Goal: Task Accomplishment & Management: Manage account settings

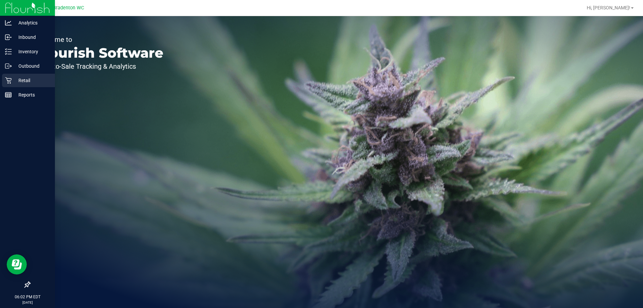
click at [41, 83] on p "Retail" at bounding box center [32, 80] width 40 height 8
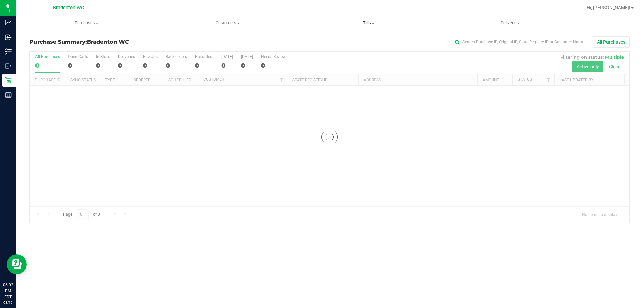
click at [373, 22] on span "Tills" at bounding box center [369, 23] width 140 height 6
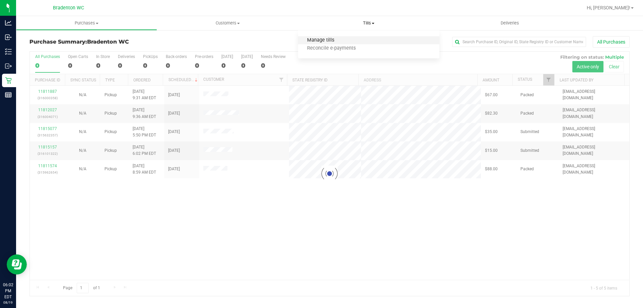
click at [334, 42] on span "Manage tills" at bounding box center [320, 41] width 45 height 6
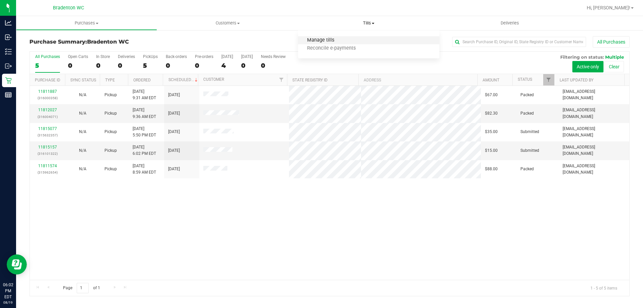
click at [336, 38] on span "Manage tills" at bounding box center [320, 41] width 45 height 6
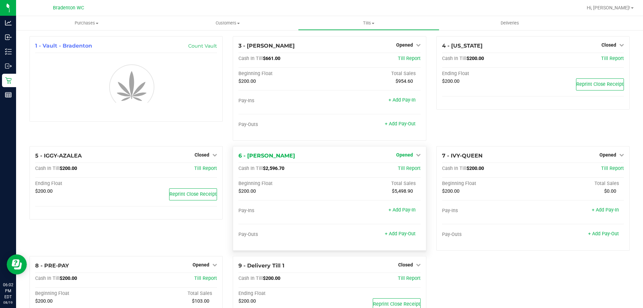
click at [412, 152] on link "Opened" at bounding box center [408, 154] width 24 height 5
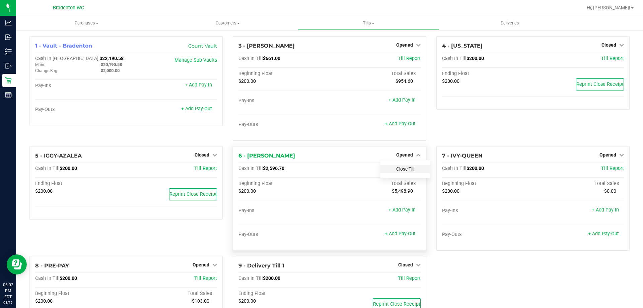
click at [411, 170] on link "Close Till" at bounding box center [405, 168] width 18 height 5
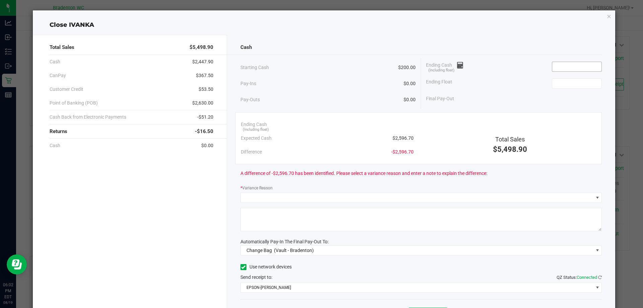
click at [561, 64] on input at bounding box center [577, 66] width 49 height 9
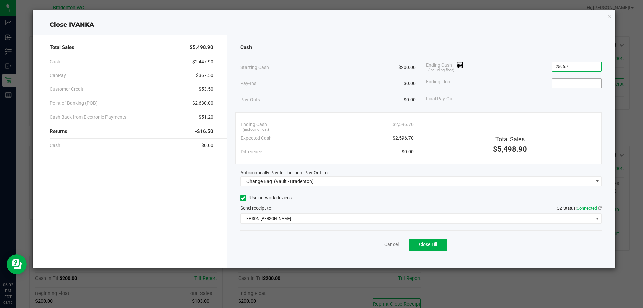
type input "$2,596.70"
click at [567, 85] on input at bounding box center [577, 83] width 49 height 9
type input "$200.00"
click at [389, 187] on div "Cash Starting Cash $200.00 Pay-Ins $0.00 Pay-Outs $0.00 Ending Cash (including …" at bounding box center [421, 151] width 389 height 233
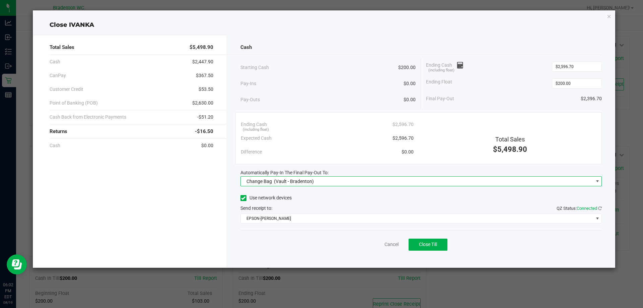
click at [388, 179] on span "Change Bag (Vault - Bradenton)" at bounding box center [417, 181] width 353 height 9
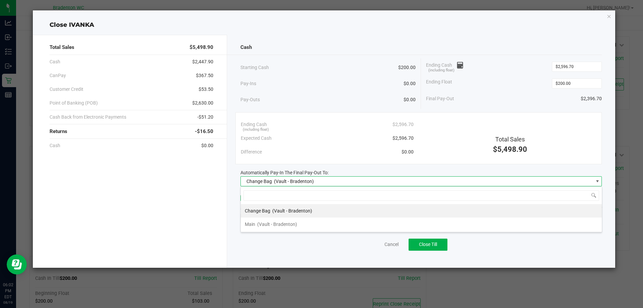
scroll to position [10, 362]
click at [346, 224] on li "Main (Vault - Bradenton)" at bounding box center [421, 224] width 361 height 13
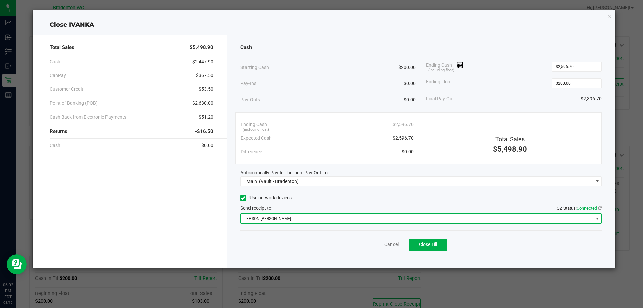
click at [345, 218] on span "EPSON-HUBIE-BERTIE" at bounding box center [417, 218] width 353 height 9
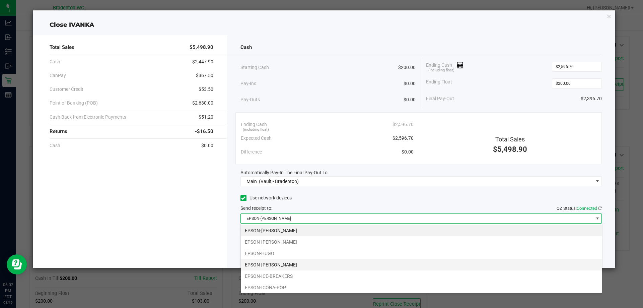
click at [304, 264] on li "EPSON-HUMBERTO-LEON" at bounding box center [421, 264] width 361 height 11
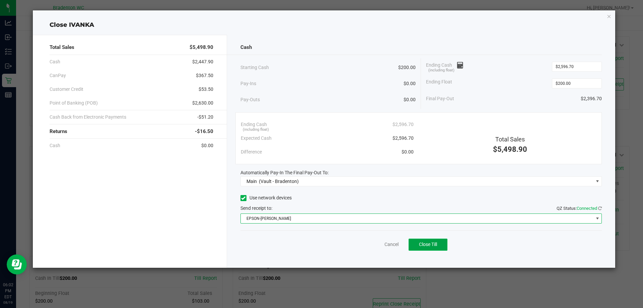
click at [435, 243] on span "Close Till" at bounding box center [428, 244] width 18 height 5
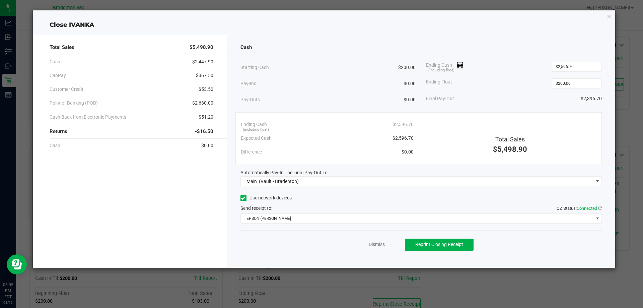
click at [608, 17] on icon "button" at bounding box center [609, 16] width 5 height 8
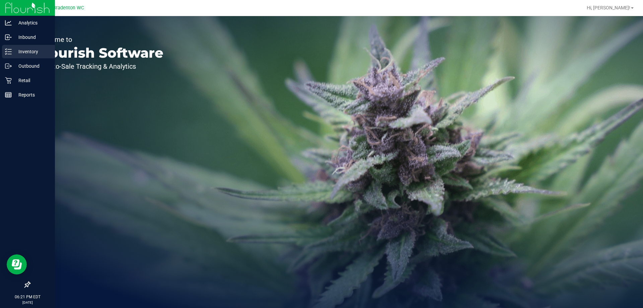
click at [25, 48] on p "Inventory" at bounding box center [32, 52] width 40 height 8
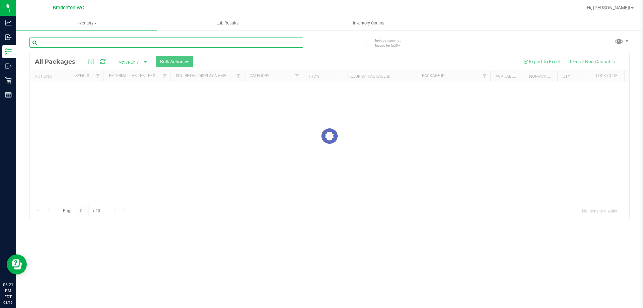
click at [145, 44] on div "Inventory All packages All inventory Waste log Create inventory Lab Results Inv…" at bounding box center [329, 162] width 627 height 292
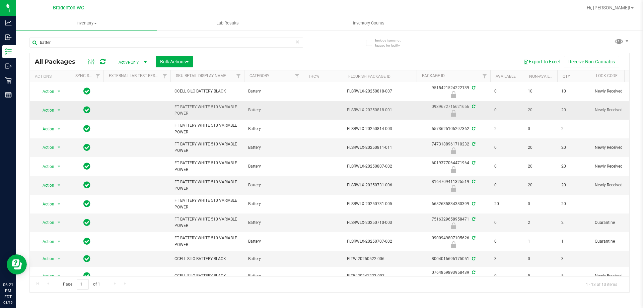
click at [207, 105] on span "FT BATTERY WHITE 510 VARIABLE POWER" at bounding box center [208, 110] width 66 height 13
copy tr "FT BATTERY WHITE 510 VARIABLE POWER"
click at [139, 44] on input "batter" at bounding box center [166, 43] width 274 height 10
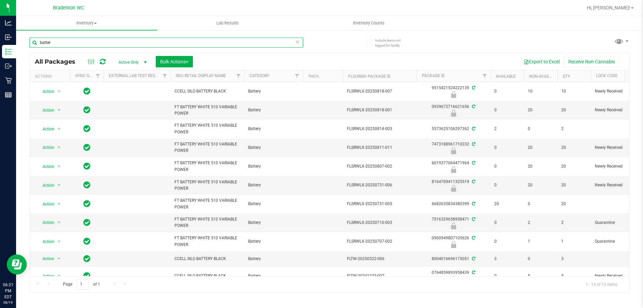
click at [139, 44] on input "batter" at bounding box center [166, 43] width 274 height 10
paste input "FT BATTERY WHITE 510 VARIABLE POWER"
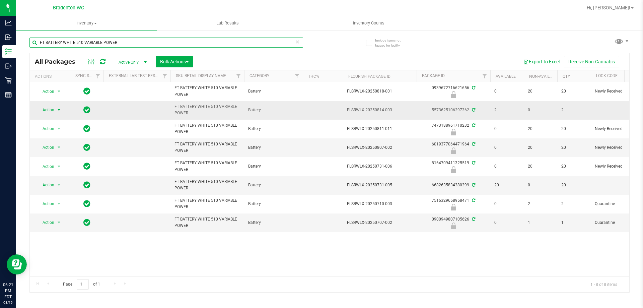
type input "FT BATTERY WHITE 510 VARIABLE POWER"
click at [52, 109] on span "Action" at bounding box center [46, 109] width 18 height 9
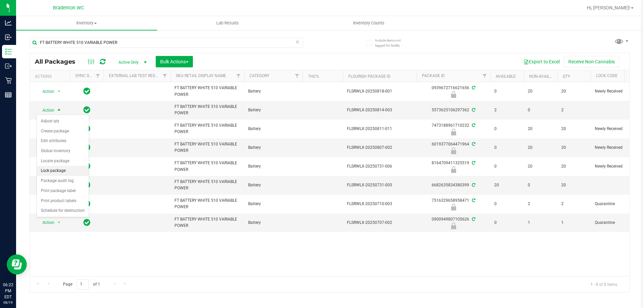
click at [64, 171] on li "Lock package" at bounding box center [63, 171] width 52 height 10
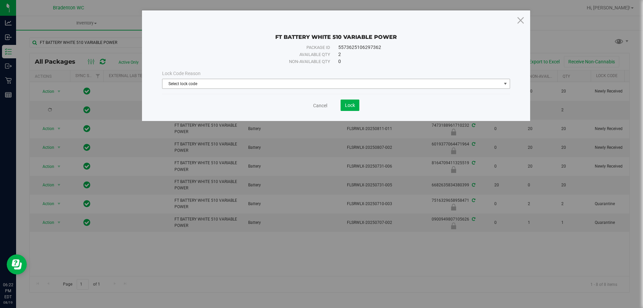
click at [269, 83] on span "Select lock code" at bounding box center [332, 83] width 339 height 9
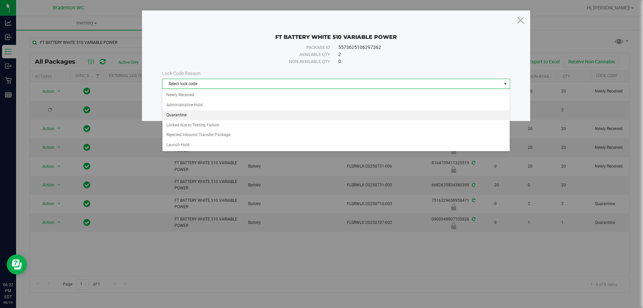
click at [187, 116] on li "Quarantine" at bounding box center [337, 115] width 348 height 10
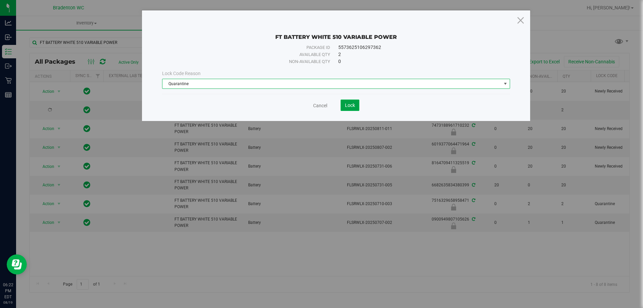
click at [346, 101] on button "Lock" at bounding box center [350, 105] width 19 height 11
